Goal: Task Accomplishment & Management: Use online tool/utility

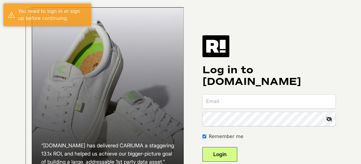
type input "[PERSON_NAME][EMAIL_ADDRESS][DOMAIN_NAME]"
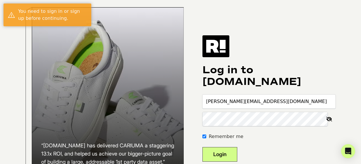
click at [231, 156] on button "Login" at bounding box center [219, 154] width 35 height 15
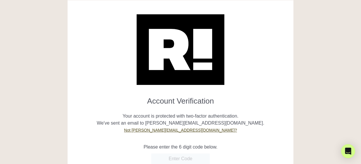
scroll to position [65, 0]
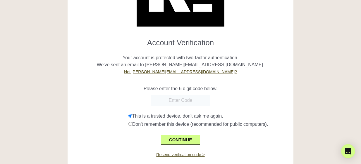
paste input "141934"
type input "141934"
click at [180, 141] on button "CONTINUE" at bounding box center [180, 140] width 39 height 10
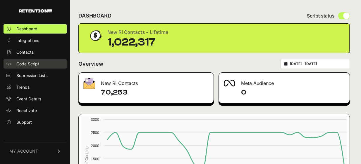
click at [35, 68] on link "Code Script" at bounding box center [35, 63] width 63 height 9
